Goal: Complete application form

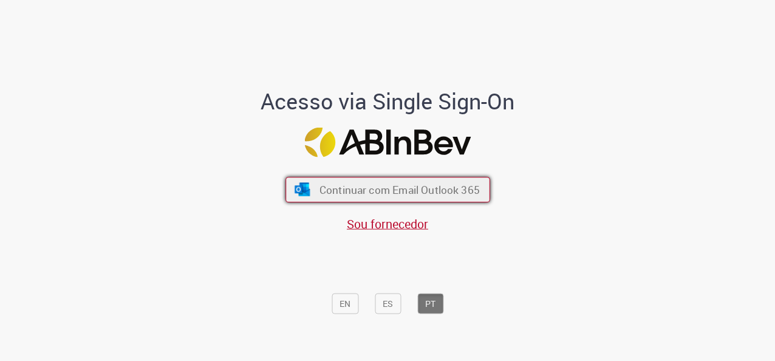
click at [384, 190] on span "Continuar com Email Outlook 365" at bounding box center [399, 190] width 160 height 14
